Goal: Information Seeking & Learning: Learn about a topic

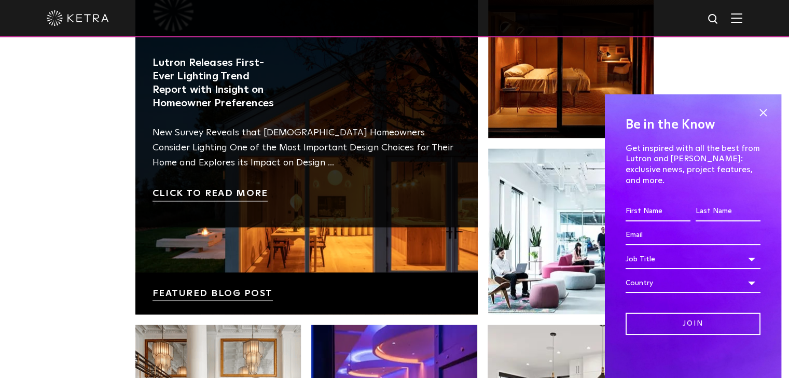
scroll to position [1713, 0]
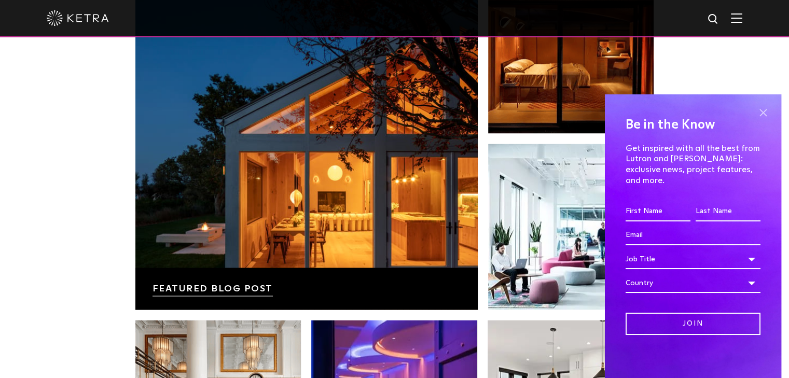
click at [766, 117] on span at bounding box center [764, 113] width 16 height 16
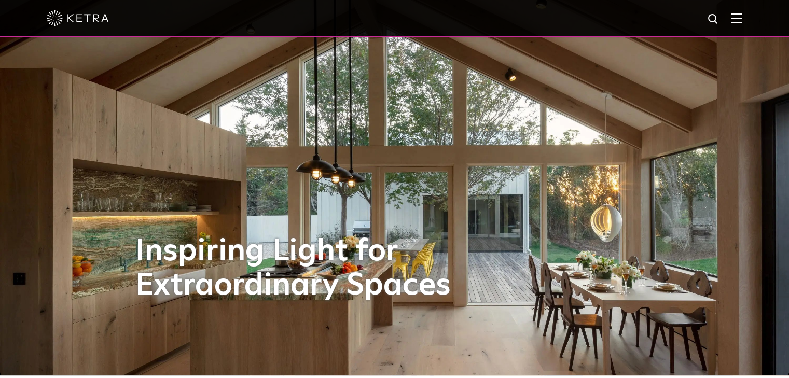
scroll to position [0, 0]
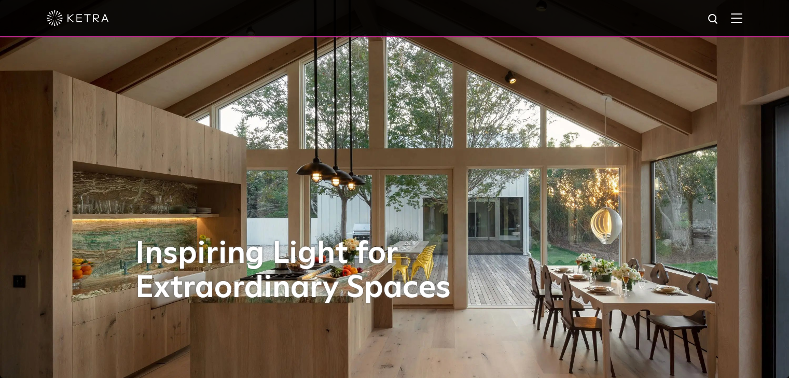
click at [743, 20] on img at bounding box center [736, 18] width 11 height 10
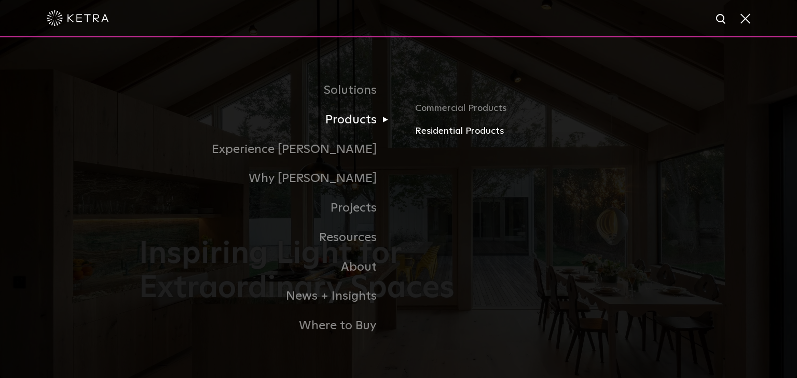
click at [437, 134] on link "Residential Products" at bounding box center [536, 131] width 243 height 15
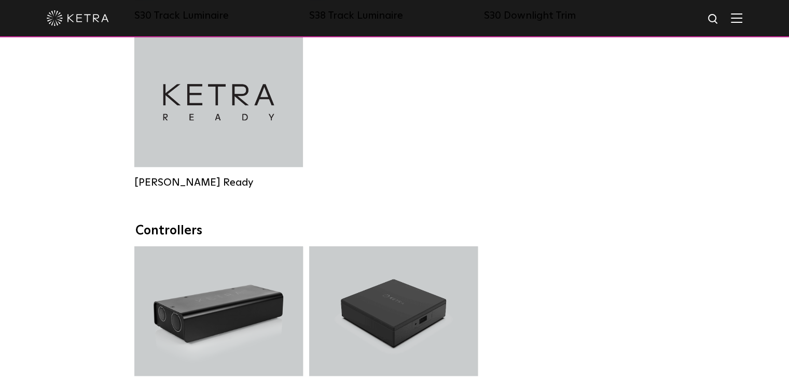
scroll to position [986, 0]
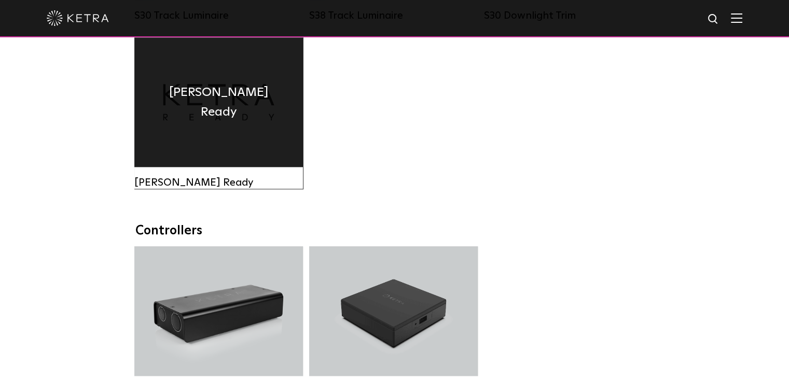
click at [201, 110] on h4 "Ketra Ready" at bounding box center [219, 103] width 138 height 40
